Goal: Task Accomplishment & Management: Manage account settings

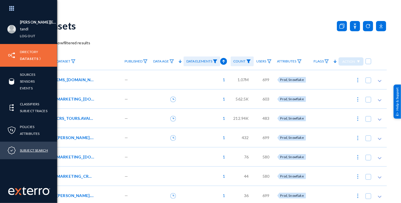
click at [37, 148] on link "Subject Search" at bounding box center [34, 150] width 28 height 7
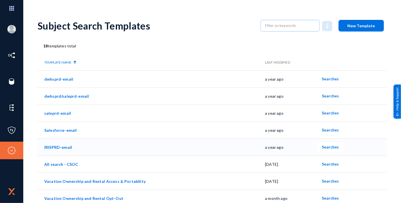
scroll to position [31, 0]
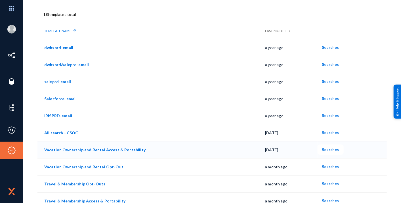
click at [135, 148] on link "Vacation Ownership and Rental Access & Portability" at bounding box center [94, 149] width 101 height 5
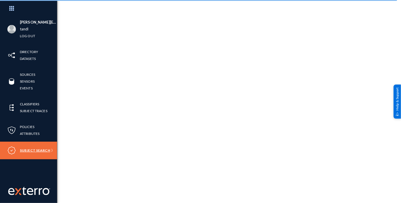
click at [31, 148] on link "Subject Search" at bounding box center [35, 150] width 30 height 7
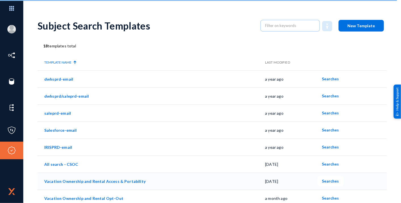
click at [326, 180] on span "Searches" at bounding box center [330, 180] width 17 height 5
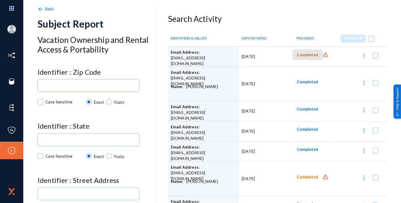
click at [312, 53] on span "Completed" at bounding box center [306, 54] width 21 height 5
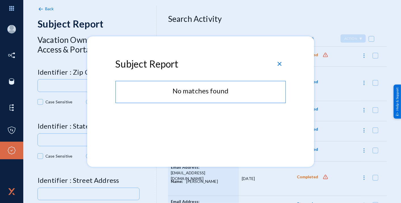
click at [283, 62] on div "close" at bounding box center [279, 63] width 9 height 9
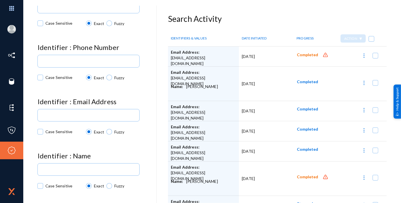
scroll to position [301, 0]
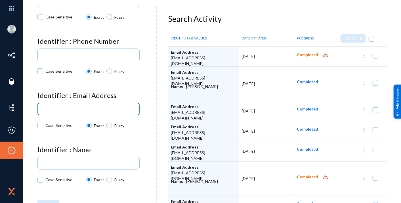
click at [112, 109] on input at bounding box center [89, 109] width 95 height 4
type input "[EMAIL_ADDRESS][DOMAIN_NAME]"
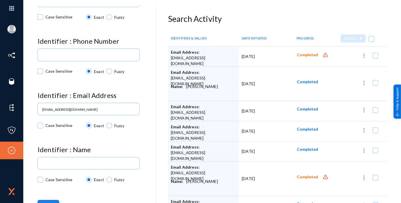
click at [52, 200] on button "Search" at bounding box center [48, 205] width 22 height 10
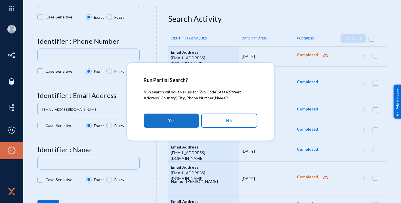
click at [175, 116] on button "Yes" at bounding box center [171, 120] width 55 height 14
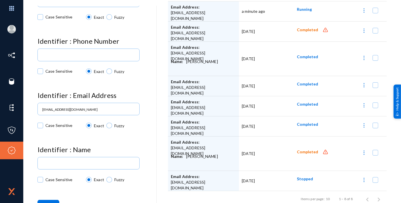
scroll to position [50, 0]
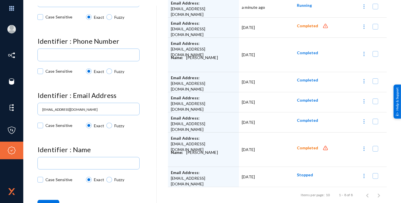
click at [303, 145] on span "Completed" at bounding box center [306, 147] width 21 height 5
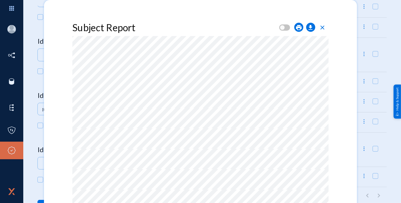
scroll to position [0, 0]
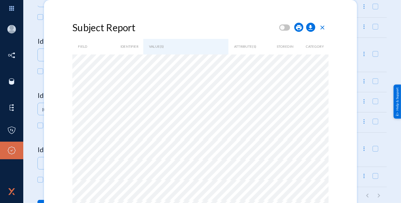
click at [321, 27] on span "close" at bounding box center [322, 27] width 7 height 7
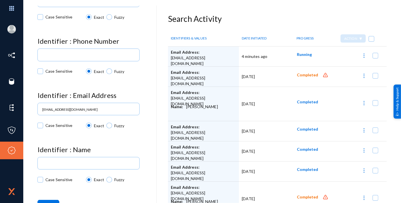
scroll to position [262, 0]
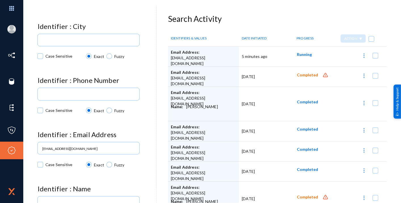
drag, startPoint x: 154, startPoint y: 115, endPoint x: 159, endPoint y: 69, distance: 46.8
click at [159, 69] on div "Back Subject Report Vacation Ownership and Rental Access & Portability Identifi…" at bounding box center [211, 133] width 349 height 238
drag, startPoint x: 159, startPoint y: 69, endPoint x: 151, endPoint y: 106, distance: 38.1
click at [151, 106] on div "Case Sensitive Exact Fuzzy" at bounding box center [96, 111] width 119 height 11
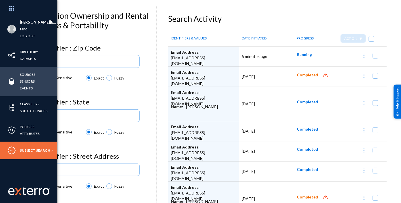
scroll to position [23, 0]
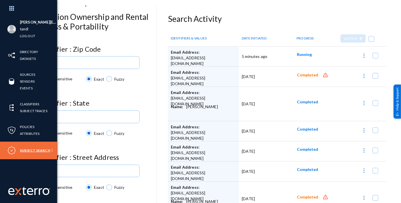
click at [27, 149] on link "Subject Search" at bounding box center [35, 150] width 30 height 7
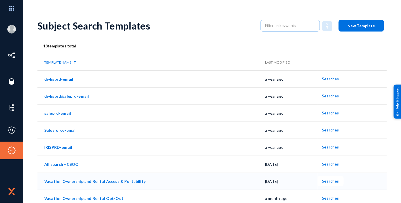
click at [120, 182] on link "Vacation Ownership and Rental Access & Portability" at bounding box center [94, 181] width 101 height 5
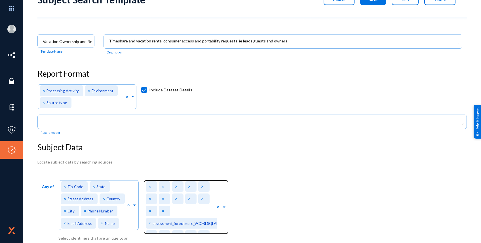
scroll to position [38, 0]
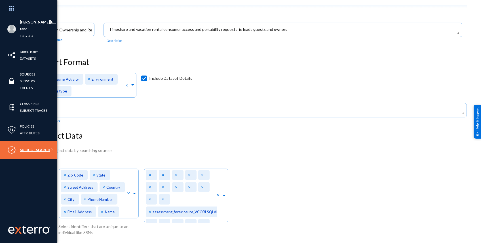
click at [25, 148] on link "Subject Search" at bounding box center [35, 150] width 30 height 7
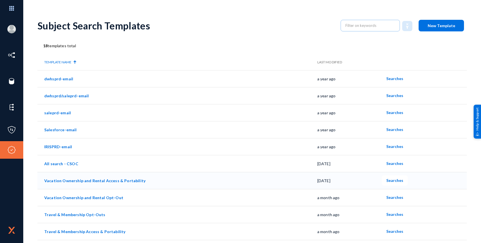
click at [117, 182] on link "Vacation Ownership and Rental Access & Portability" at bounding box center [94, 181] width 101 height 5
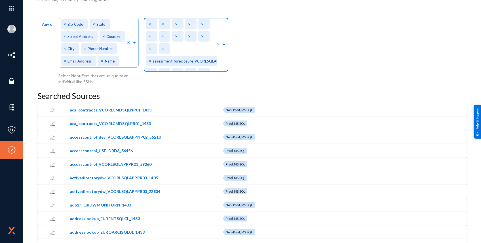
scroll to position [3545, 0]
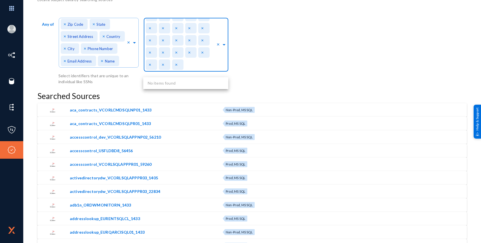
click at [224, 45] on span at bounding box center [223, 44] width 5 height 6
click at [215, 65] on div "Search In... × × × × × × × × × × × × × assessment_foreclosure_VCORLSQLAPPPR04_1…" at bounding box center [181, 43] width 71 height 57
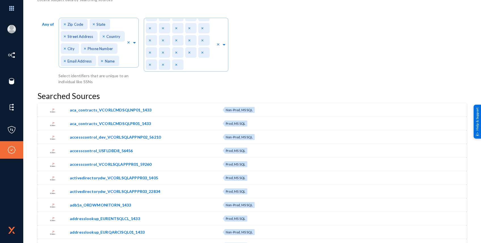
click at [297, 81] on div "Any of Direct Identifiers... × Zip Code × State × Street Address × Country × Ci…" at bounding box center [251, 50] width 429 height 69
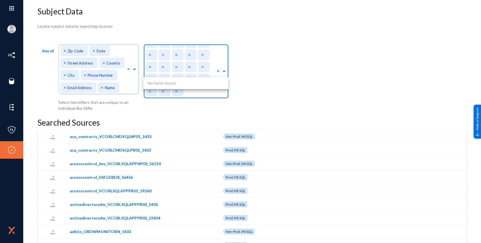
scroll to position [151, 0]
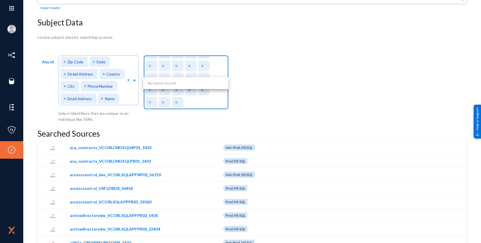
click at [293, 107] on div "Any of Direct Identifiers... × Zip Code × State × Street Address × Country × Ci…" at bounding box center [251, 88] width 429 height 69
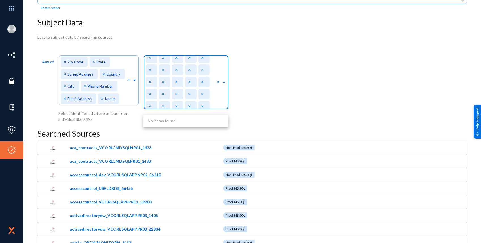
scroll to position [3545, 0]
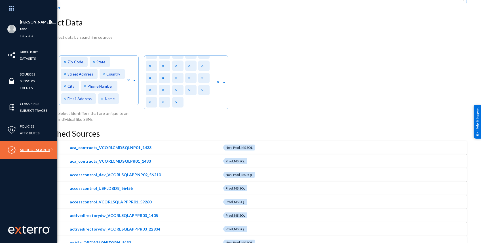
click at [39, 150] on link "Subject Search" at bounding box center [35, 150] width 30 height 7
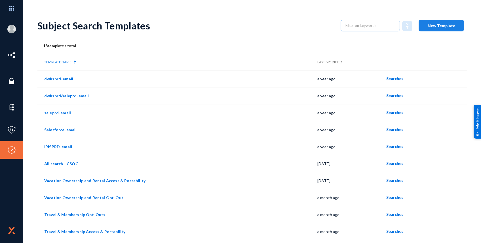
click at [400, 28] on button "New Template" at bounding box center [440, 26] width 45 height 12
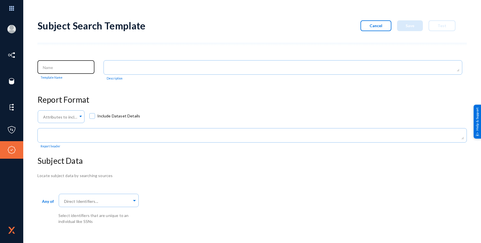
click at [81, 66] on input at bounding box center [67, 67] width 49 height 5
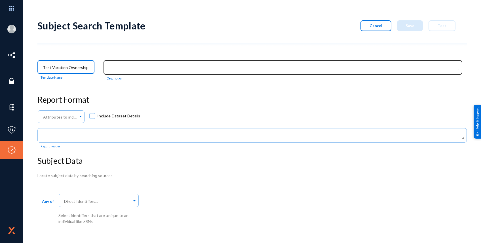
type input "Test Vacation Ownership"
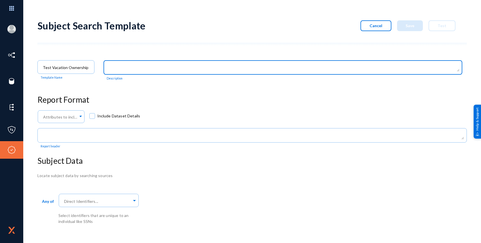
click at [131, 65] on textarea at bounding box center [284, 68] width 350 height 7
type textarea "Group test"
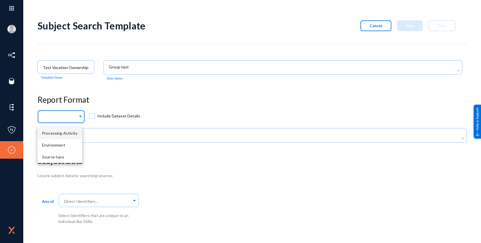
click at [79, 119] on div "Attributes to include in report..." at bounding box center [60, 116] width 47 height 14
click at [72, 132] on span "Processing Activity" at bounding box center [59, 133] width 35 height 5
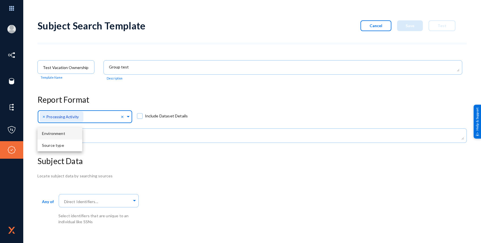
click at [76, 135] on div "Environment" at bounding box center [59, 134] width 45 height 12
click at [73, 137] on div "Source type" at bounding box center [59, 134] width 45 height 12
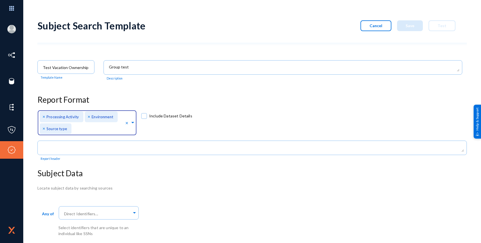
click at [144, 115] on span at bounding box center [144, 116] width 6 height 6
click at [144, 119] on input "Include Dataset Details" at bounding box center [144, 119] width 1 height 1
checkbox input "true"
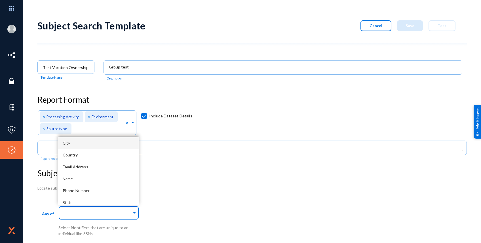
click at [134, 202] on span at bounding box center [134, 212] width 5 height 6
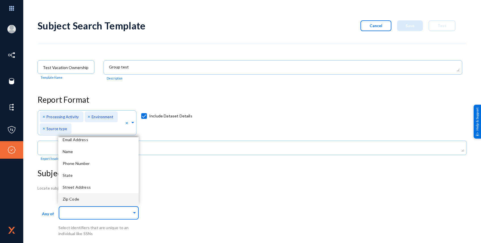
click at [126, 202] on div "Zip Code" at bounding box center [98, 200] width 81 height 12
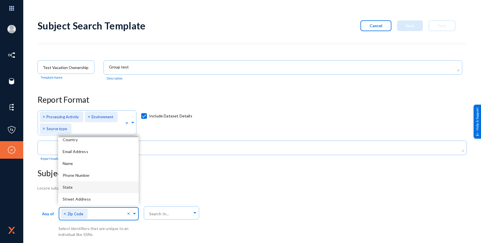
click at [115, 189] on div "State" at bounding box center [98, 188] width 81 height 12
click at [116, 185] on div "Phone Number" at bounding box center [98, 189] width 81 height 12
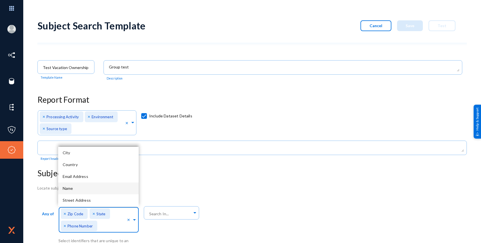
click at [116, 185] on div "Name" at bounding box center [98, 189] width 81 height 12
click at [116, 185] on div "Email Address" at bounding box center [98, 189] width 81 height 12
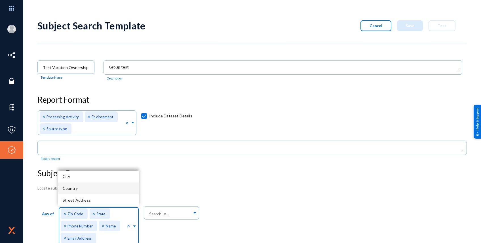
click at [116, 185] on div "Country" at bounding box center [98, 189] width 81 height 12
click at [116, 185] on div "City" at bounding box center [98, 189] width 81 height 12
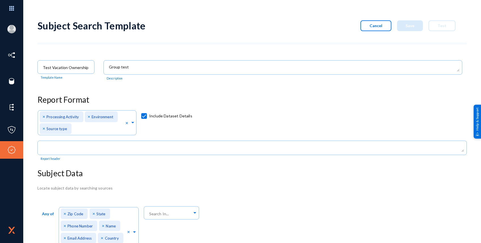
click at [295, 184] on div "Subject Search Template Cancel Save Test Test Vacation Ownership Template Name …" at bounding box center [251, 144] width 429 height 260
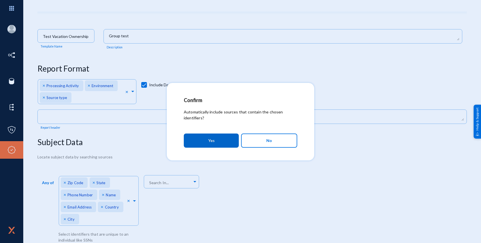
click at [226, 142] on button "Yes" at bounding box center [211, 141] width 55 height 14
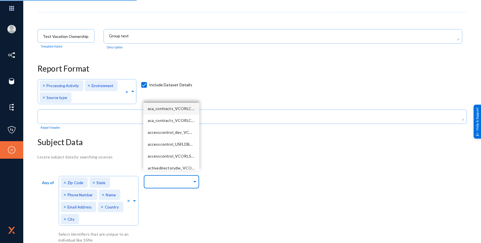
click at [193, 181] on span at bounding box center [194, 181] width 5 height 6
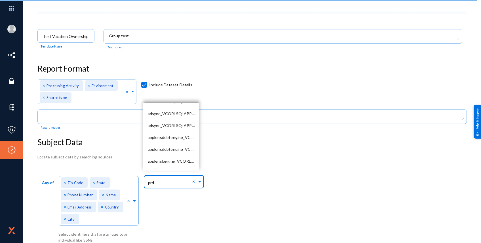
scroll to position [0, 0]
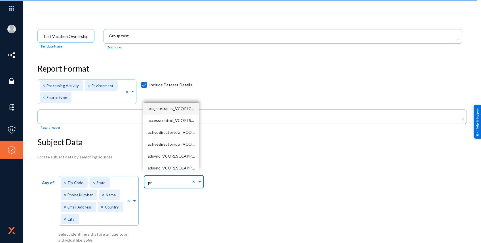
type input "p"
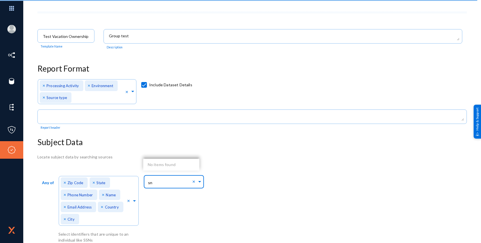
type input "s"
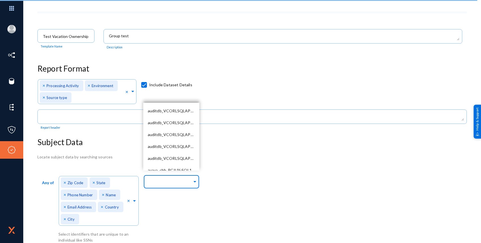
scroll to position [646, 0]
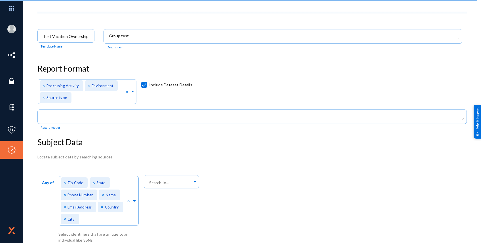
click at [236, 199] on div "Any of Direct Identifiers... × Zip Code × State × Phone Number × Name × Email A…" at bounding box center [251, 209] width 429 height 70
click at [160, 180] on input "text" at bounding box center [170, 182] width 44 height 5
type input "prd_pnr"
click at [200, 179] on div "Any of Direct Identifiers... × Zip Code × State × Phone Number × Name × Email A…" at bounding box center [251, 209] width 429 height 70
click at [196, 181] on span at bounding box center [194, 181] width 5 height 6
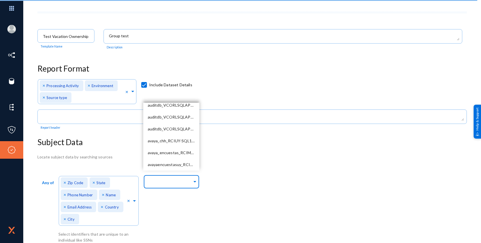
click at [174, 181] on input "text" at bounding box center [170, 182] width 44 height 5
click at [250, 186] on div "Any of Direct Identifiers... × Zip Code × State × Phone Number × Name × Email A…" at bounding box center [251, 209] width 429 height 70
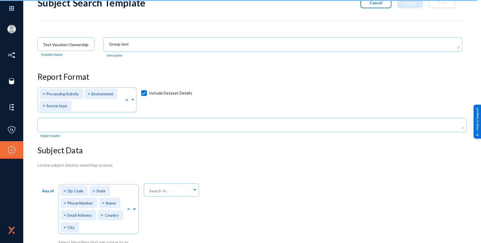
scroll to position [35, 0]
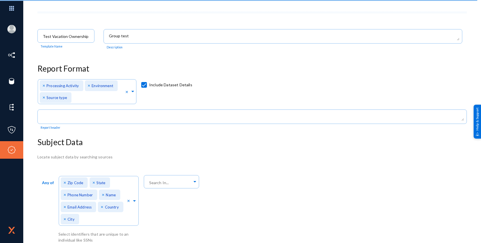
click at [247, 202] on div "Any of Direct Identifiers... × Zip Code × State × Phone Number × Name × Email A…" at bounding box center [251, 209] width 429 height 70
click at [161, 180] on input "text" at bounding box center [170, 182] width 44 height 5
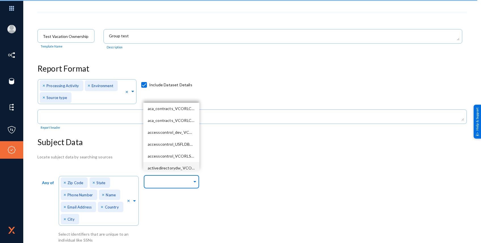
click at [162, 180] on input "text" at bounding box center [170, 182] width 44 height 5
paste input "The big guy I witnessed hit numerous doors and corners while getting boxes from…"
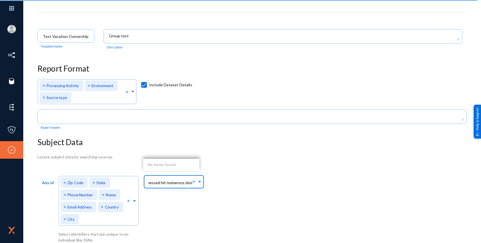
type input "The big guy I witnessed hit numerous do"
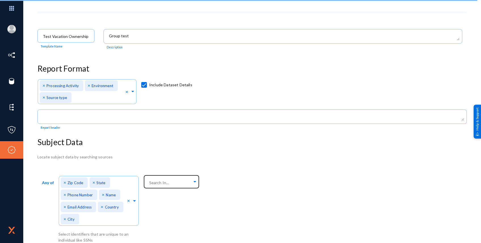
click at [244, 159] on div "Locate subject data by searching sources Any of Direct Identifiers... × Zip Cod…" at bounding box center [251, 198] width 429 height 89
click at [290, 202] on div "Any of Direct Identifiers... × Zip Code × State × Phone Number × Name × Email A…" at bounding box center [251, 209] width 429 height 70
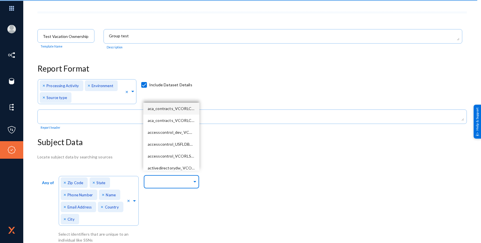
click at [149, 178] on div at bounding box center [170, 183] width 44 height 10
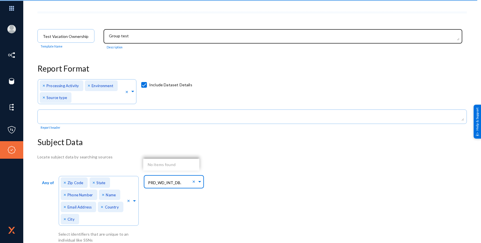
type input "PRD_WD_INT_DB."
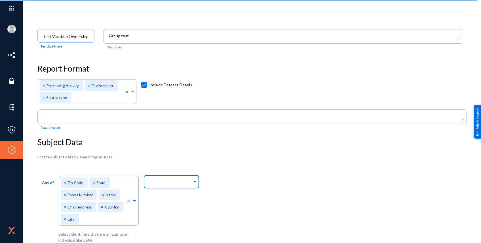
click at [200, 179] on div "Any of Direct Identifiers... × Zip Code × State × Phone Number × Name × Email A…" at bounding box center [251, 209] width 429 height 70
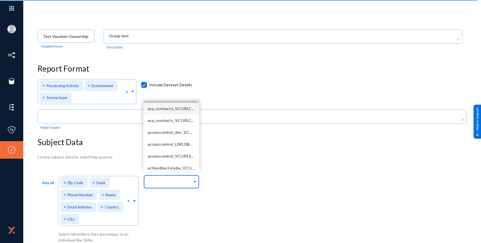
click at [168, 180] on input "text" at bounding box center [170, 182] width 44 height 5
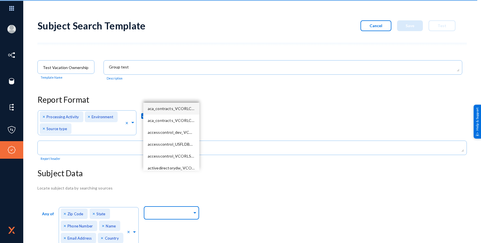
click at [165, 202] on div at bounding box center [170, 214] width 44 height 10
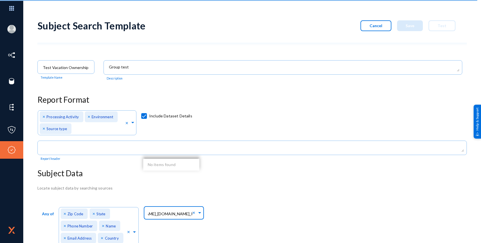
scroll to position [0, 54]
type input "PRD_WD_INT_[DOMAIN_NAME]_[DOMAIN_NAME]_REQUESTS"
click at [309, 202] on div "Any of Direct Identifiers... × Zip Code × State × Phone Number × Name × Email A…" at bounding box center [251, 240] width 429 height 70
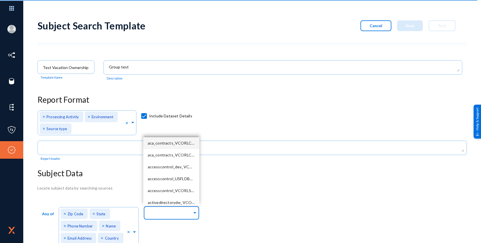
click at [193, 202] on span at bounding box center [194, 212] width 5 height 6
click at [190, 145] on span "aca_contracts_VCORLCMDSQLNP01_1433" at bounding box center [187, 143] width 79 height 5
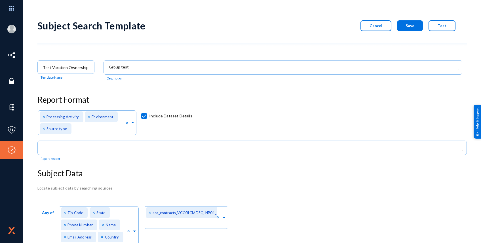
click at [345, 187] on div "Locate subject data by searching sources" at bounding box center [251, 188] width 429 height 6
click at [400, 27] on span "Save" at bounding box center [409, 25] width 9 height 5
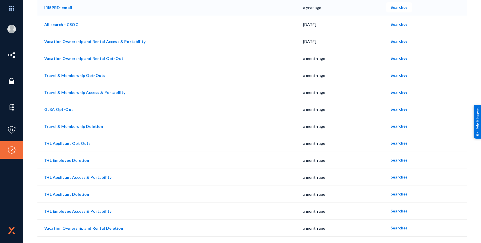
scroll to position [150, 0]
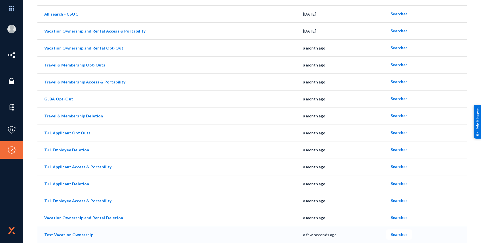
click at [86, 202] on link "Test Vacation Ownership" at bounding box center [68, 235] width 49 height 5
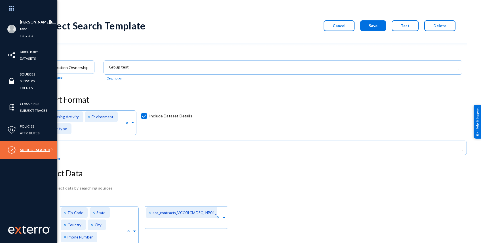
click at [24, 148] on link "Subject Search" at bounding box center [35, 150] width 30 height 7
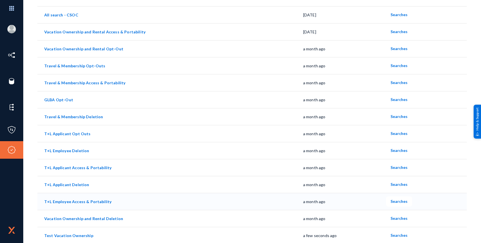
scroll to position [150, 0]
click at [82, 202] on link "Test Vacation Ownership" at bounding box center [68, 235] width 49 height 5
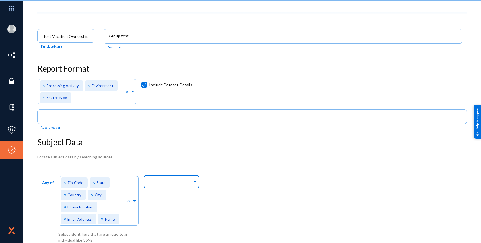
scroll to position [35, 0]
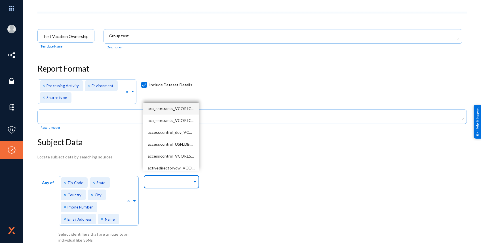
click at [178, 180] on input "text" at bounding box center [170, 182] width 44 height 5
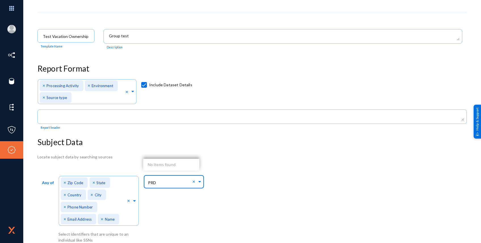
type input "PRD_"
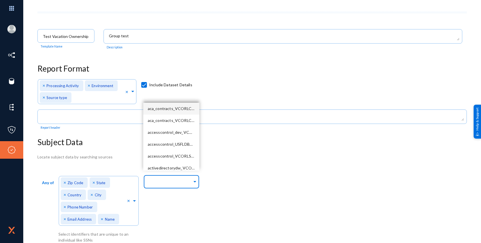
click at [168, 109] on span "aca_contracts_VCORLCMDSQLNP01_1433" at bounding box center [187, 108] width 79 height 5
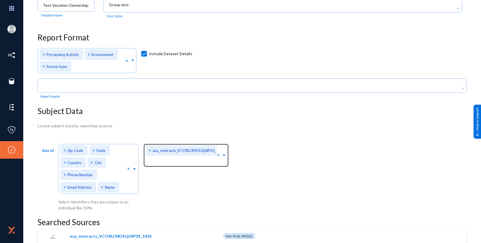
click at [329, 160] on div "Any of Direct Identifiers... × Zip Code × State × Country × City × Phone Number…" at bounding box center [251, 177] width 429 height 69
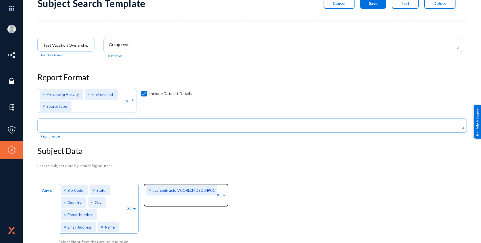
scroll to position [0, 0]
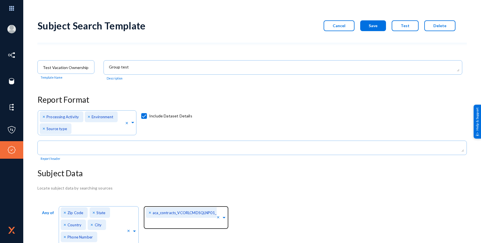
click at [371, 29] on button "Save" at bounding box center [373, 25] width 26 height 11
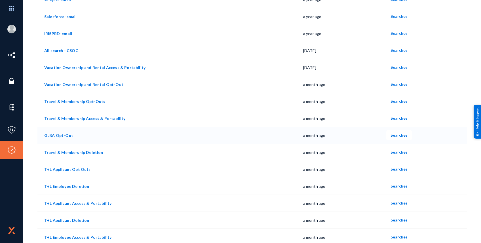
scroll to position [150, 0]
